Goal: Navigation & Orientation: Find specific page/section

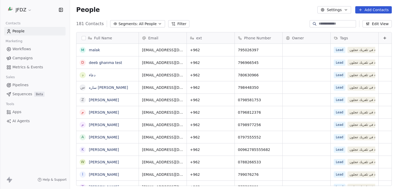
scroll to position [162, 324]
click at [24, 95] on span "Sequences" at bounding box center [22, 94] width 20 height 5
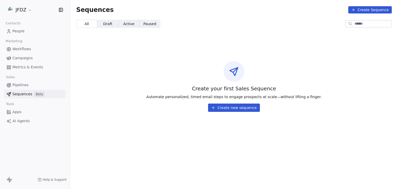
click at [242, 133] on section "Sequences Create Sequence All All Draft Draft Active Active Paused Paused Creat…" at bounding box center [234, 94] width 328 height 189
click at [21, 49] on span "Workflows" at bounding box center [21, 48] width 19 height 5
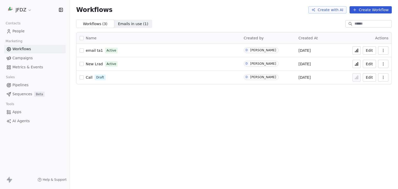
click at [166, 17] on div "Workflows Create with AI Create Workflow" at bounding box center [234, 10] width 328 height 20
click at [23, 11] on html "JFDZ Contacts People Marketing Workflows Campaigns Metrics & Events Sales Pipel…" at bounding box center [199, 94] width 398 height 189
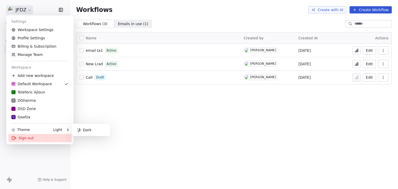
click at [20, 139] on div "Sign out" at bounding box center [39, 138] width 63 height 8
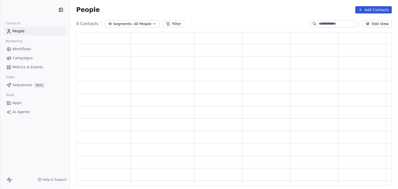
scroll to position [150, 312]
